Goal: Check status: Check status

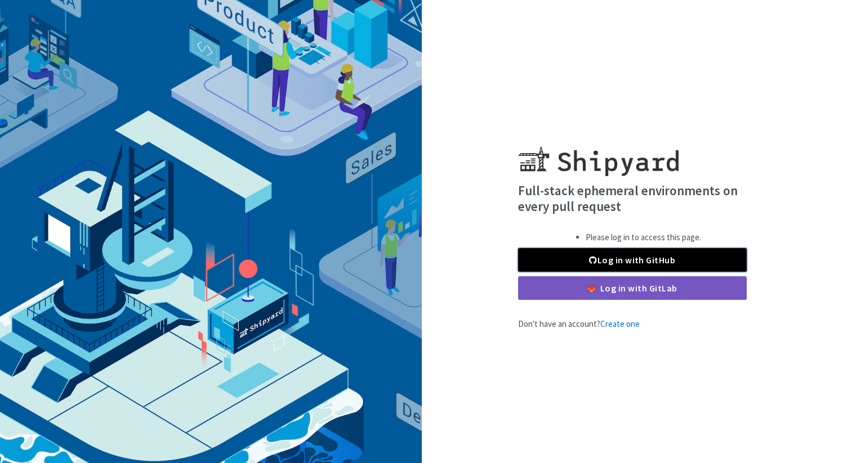
click at [596, 260] on link "Log in with GitHub" at bounding box center [632, 260] width 229 height 24
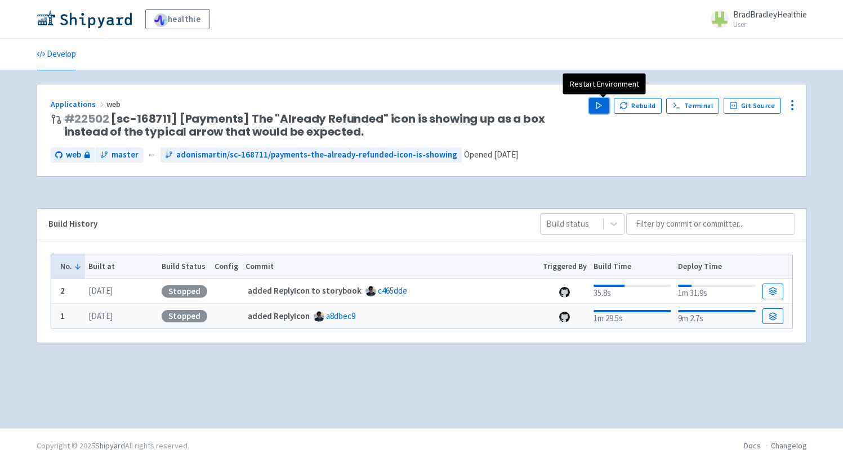
click at [601, 107] on polygon "button" at bounding box center [598, 105] width 5 height 6
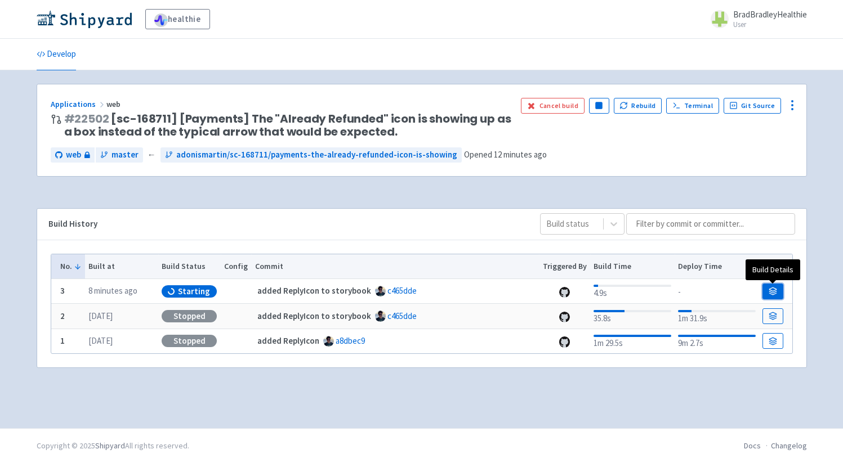
click at [777, 292] on link at bounding box center [772, 292] width 20 height 16
